Goal: Task Accomplishment & Management: Use online tool/utility

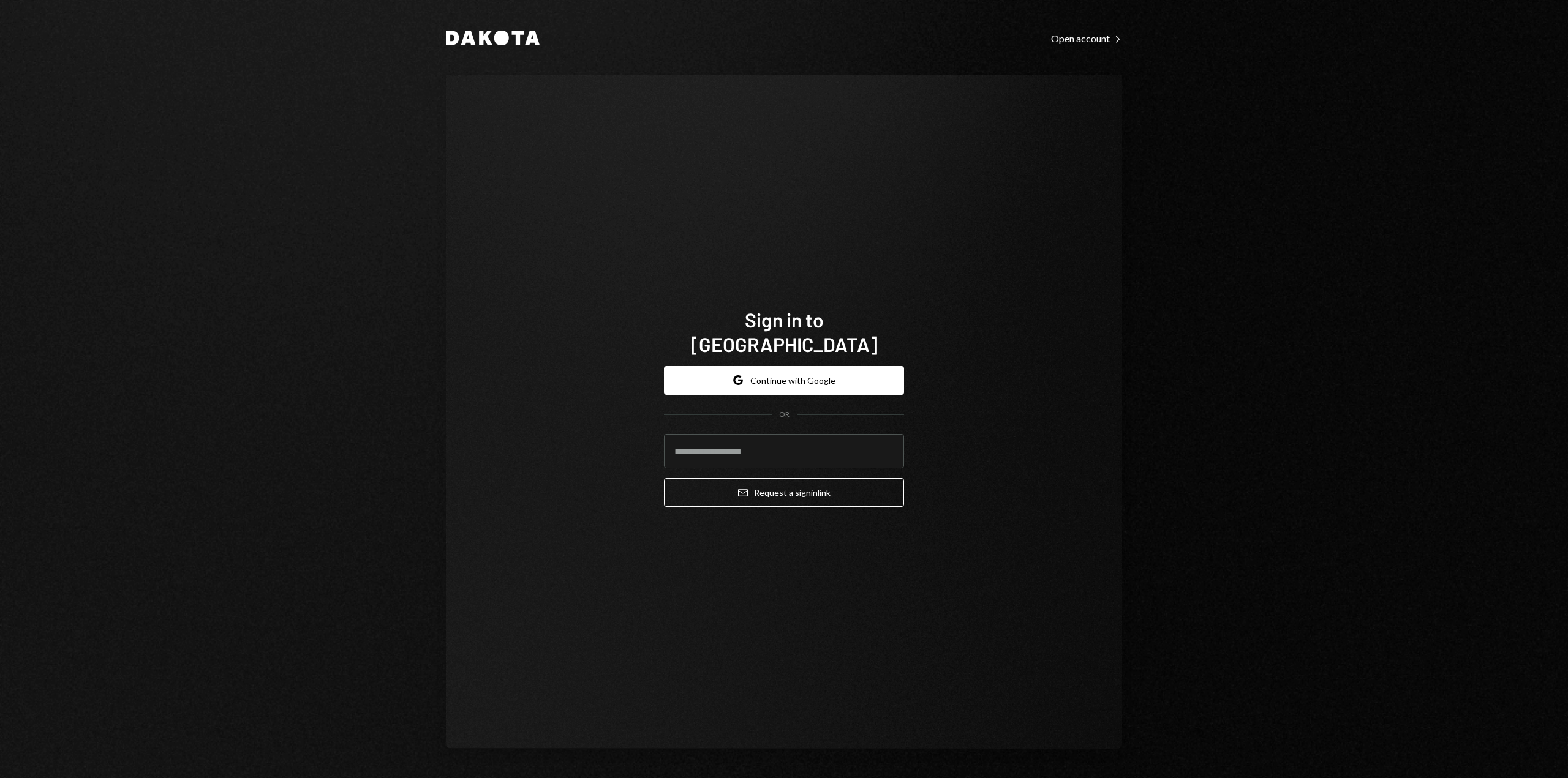
type input "**********"
click at [755, 488] on button "Email Request a sign in link" at bounding box center [784, 493] width 240 height 29
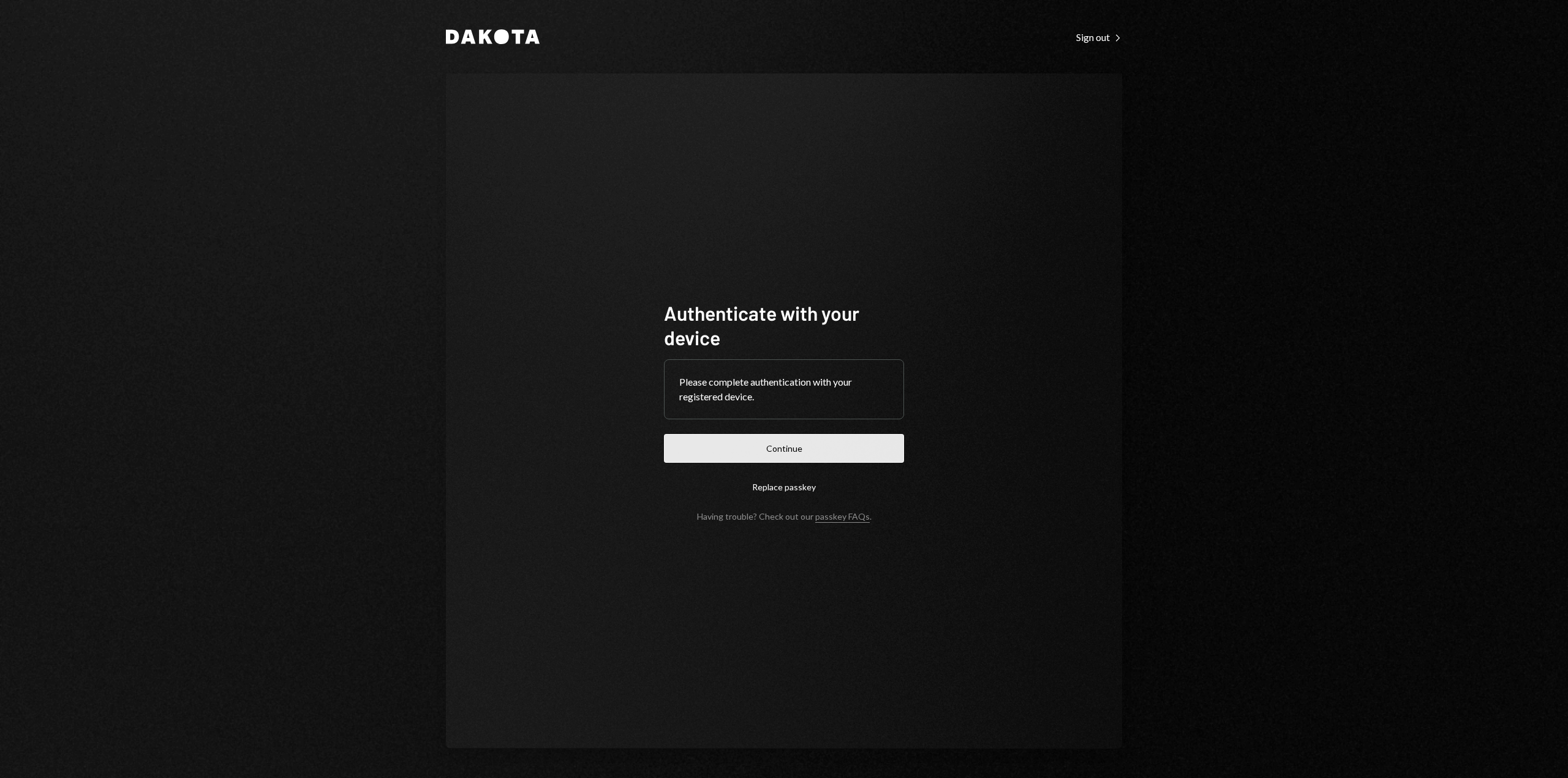
click at [738, 452] on button "Continue" at bounding box center [784, 448] width 240 height 29
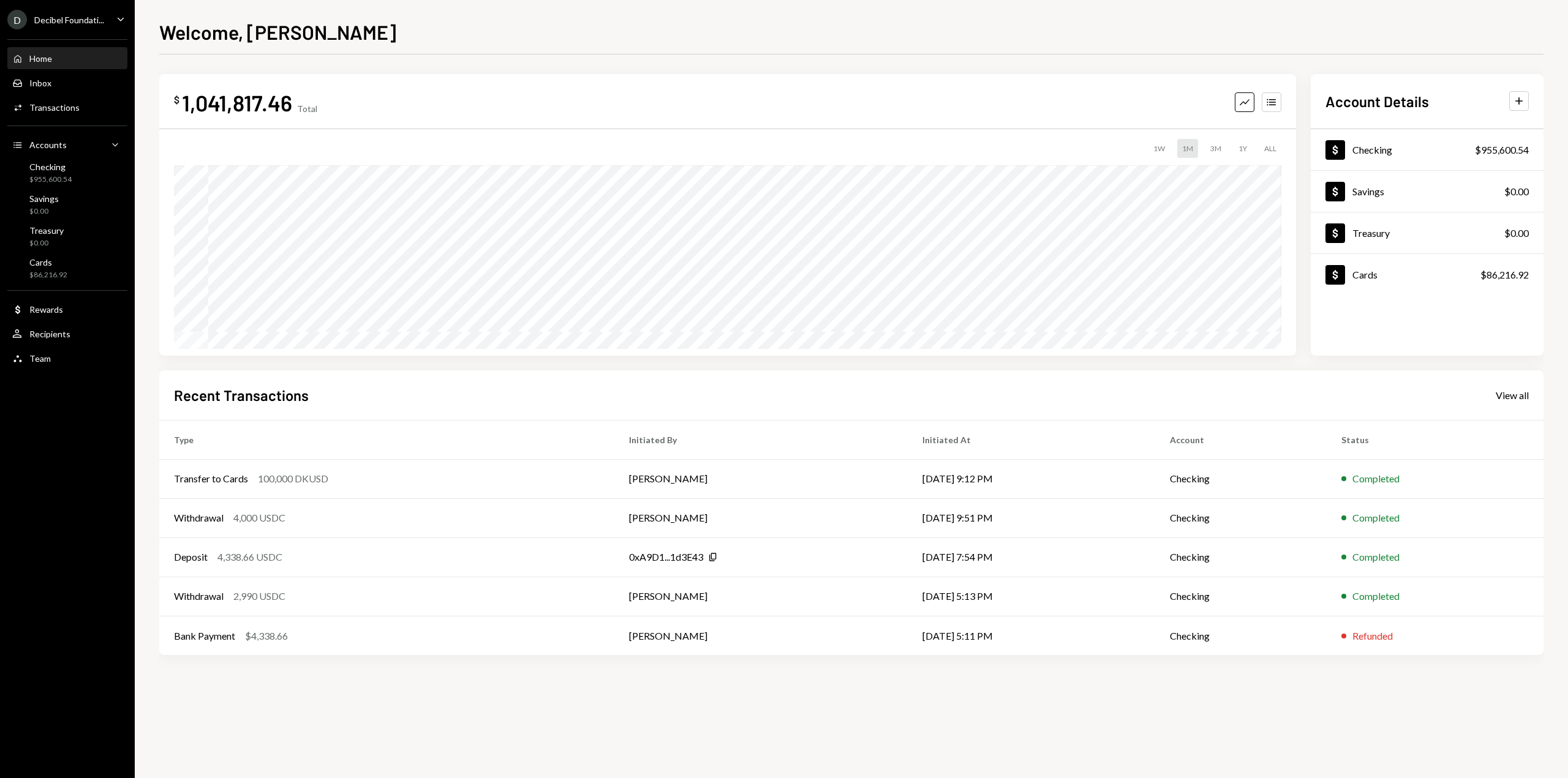
click at [96, 25] on div "D Decibel Foundati..." at bounding box center [56, 20] width 97 height 20
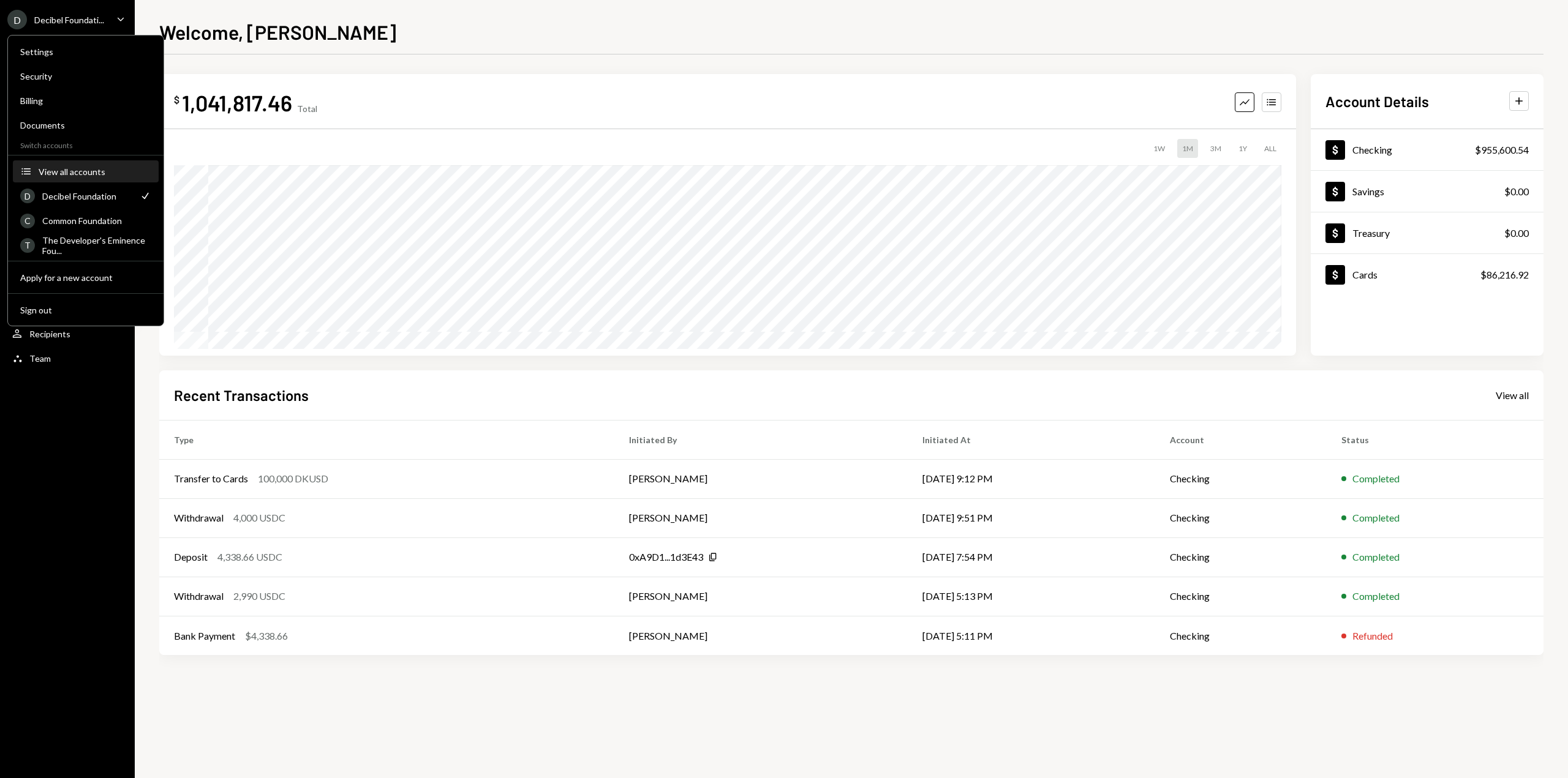
click at [109, 171] on div "View all accounts" at bounding box center [95, 172] width 113 height 11
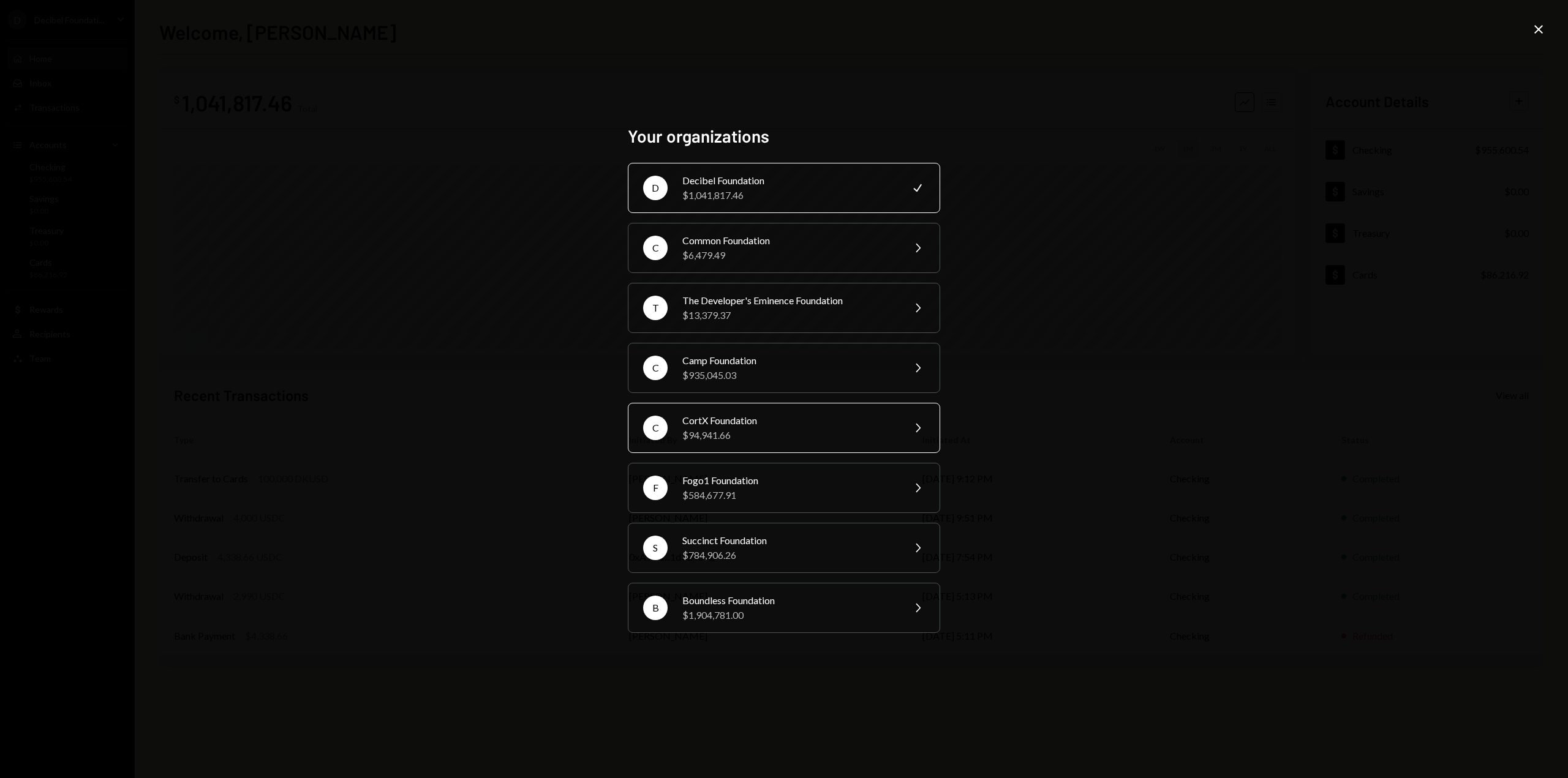
click at [742, 430] on div "$94,941.66" at bounding box center [789, 435] width 213 height 14
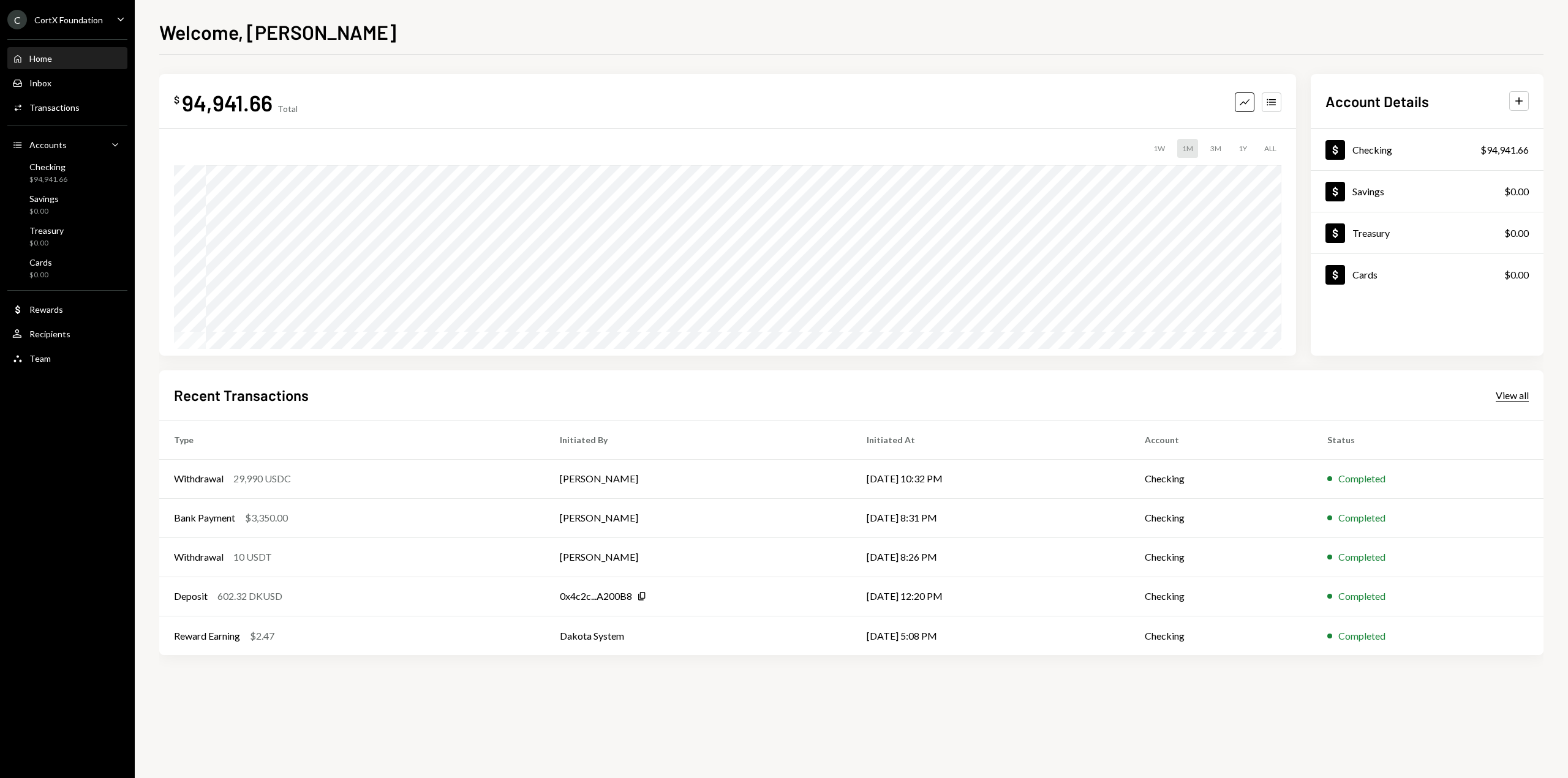
click at [1515, 392] on div "View all" at bounding box center [1512, 395] width 33 height 12
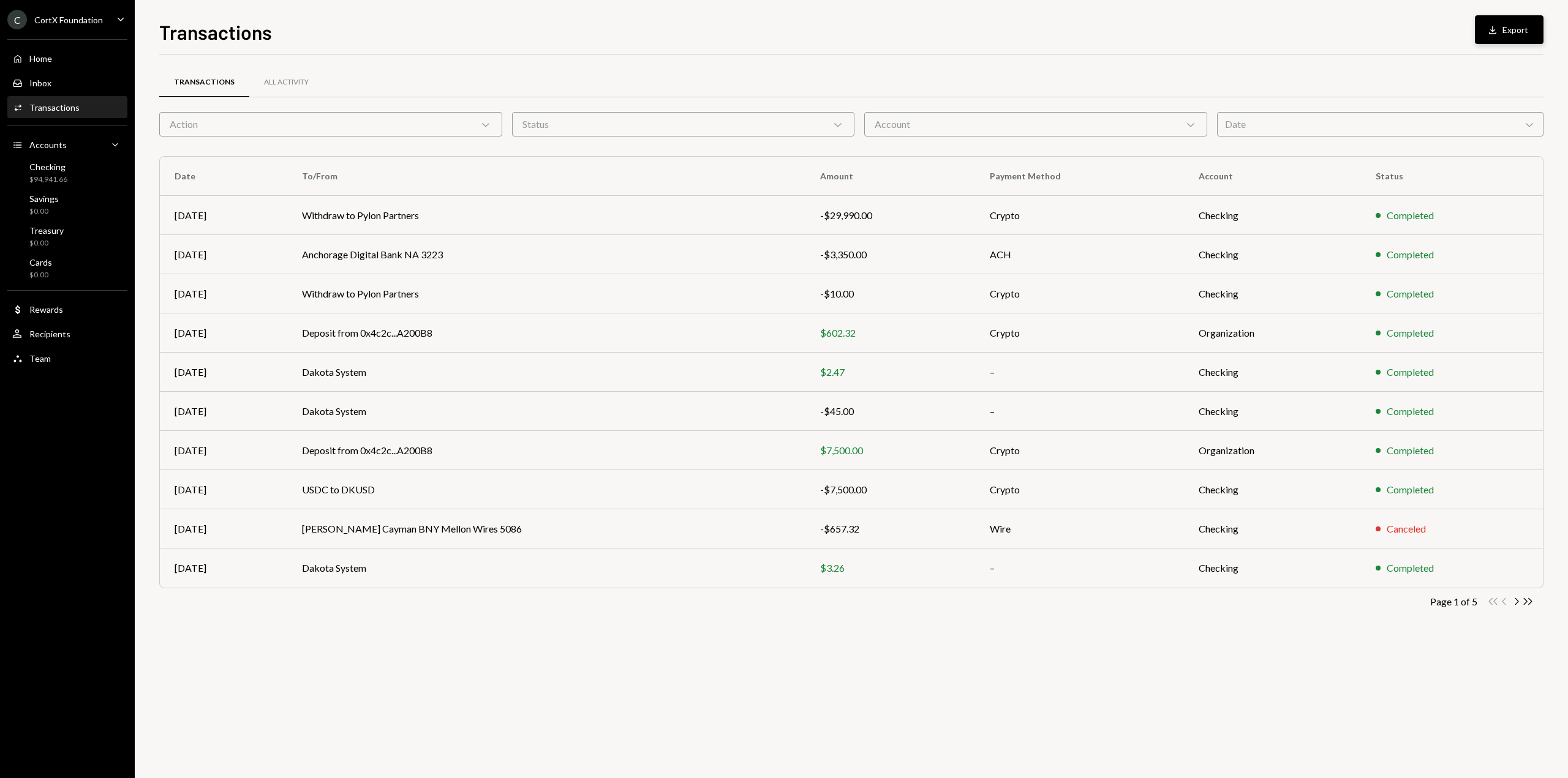
click at [1506, 39] on button "Download Export" at bounding box center [1509, 30] width 69 height 29
